Goal: Find specific page/section: Find specific page/section

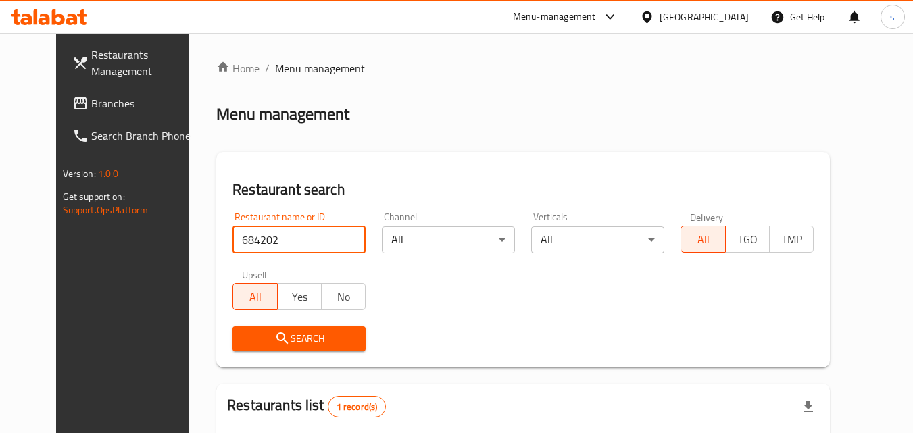
scroll to position [158, 0]
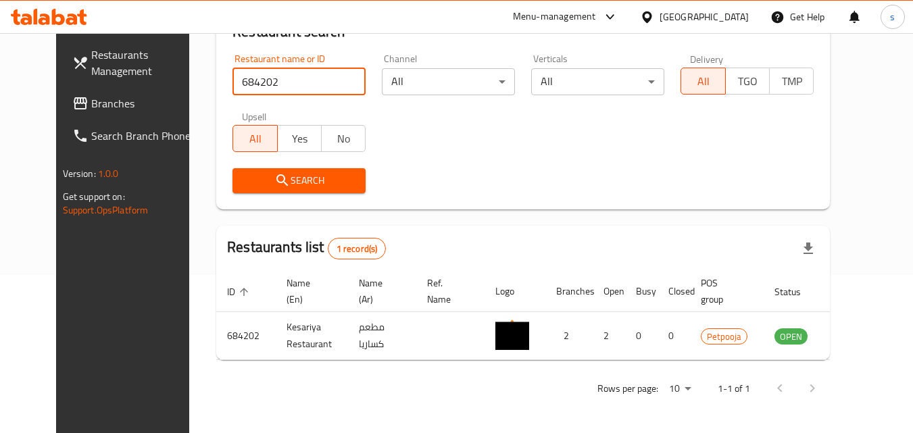
click at [716, 18] on div "United Arab Emirates" at bounding box center [704, 16] width 89 height 15
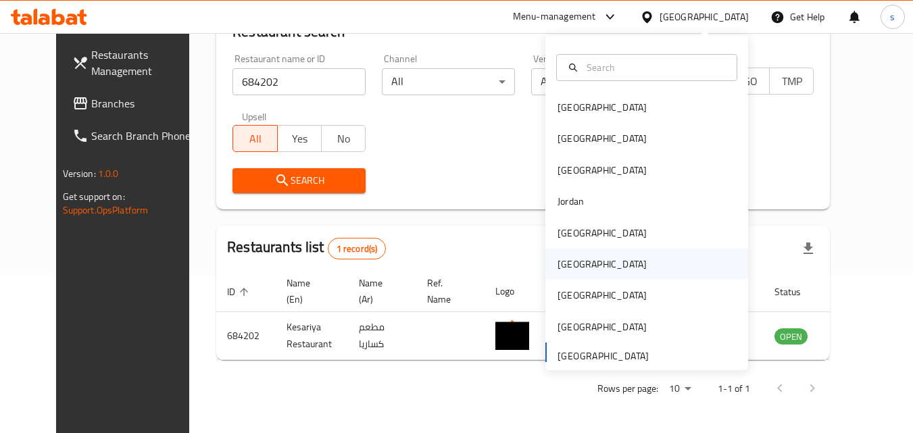
click at [569, 270] on div "Oman" at bounding box center [602, 264] width 89 height 15
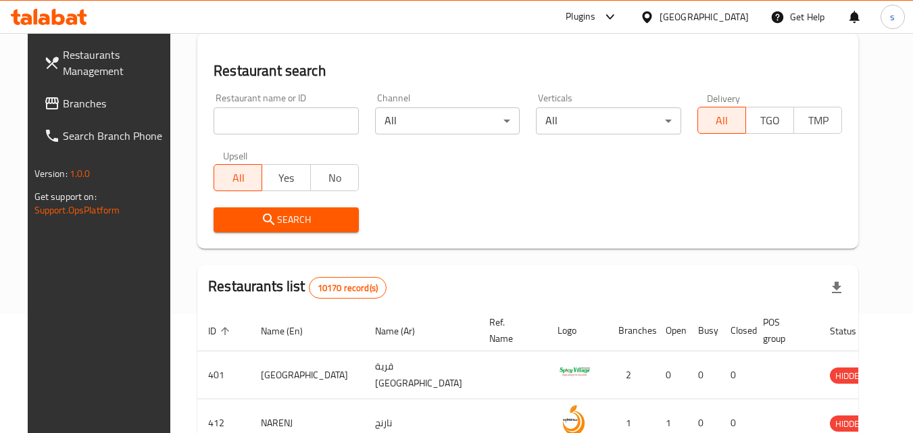
scroll to position [158, 0]
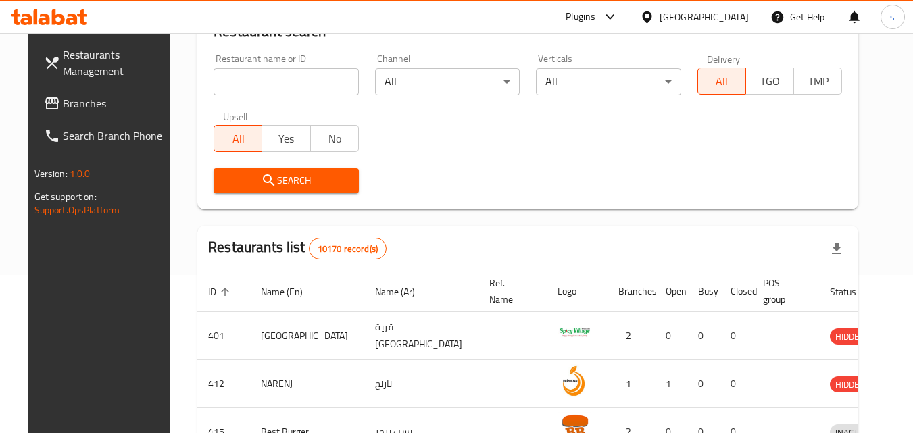
click at [63, 112] on span "Branches" at bounding box center [116, 103] width 107 height 16
